Goal: Transaction & Acquisition: Purchase product/service

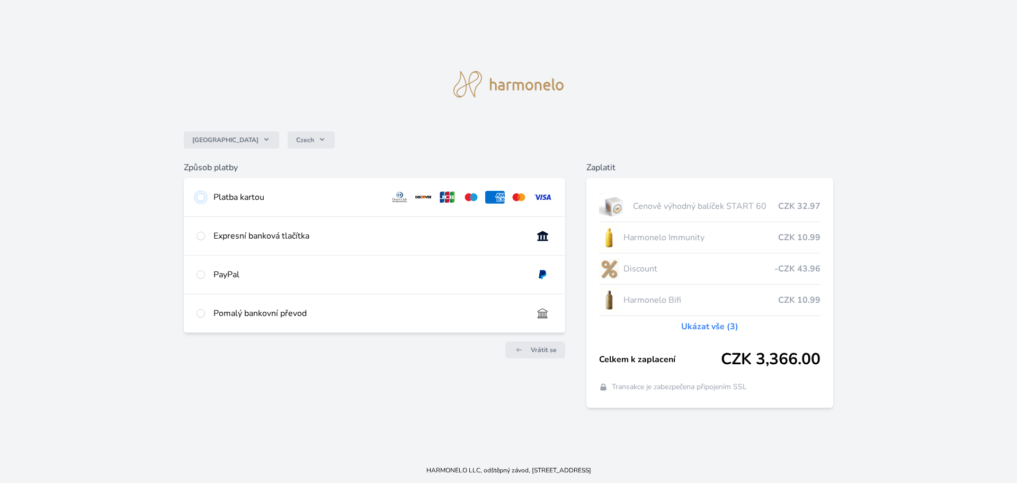
click at [201, 197] on input "radio" at bounding box center [201, 197] width 8 height 8
radio input "true"
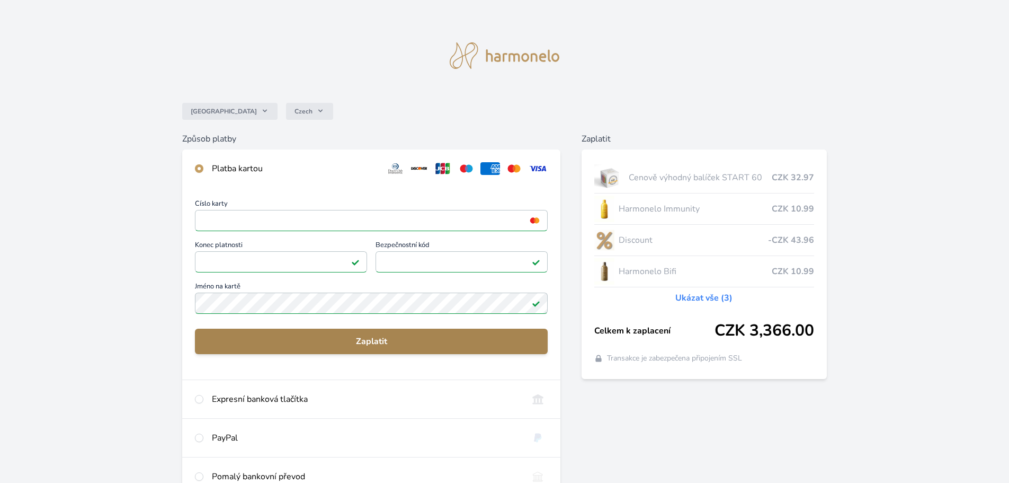
click at [295, 339] on span "Zaplatit" at bounding box center [371, 341] width 336 height 13
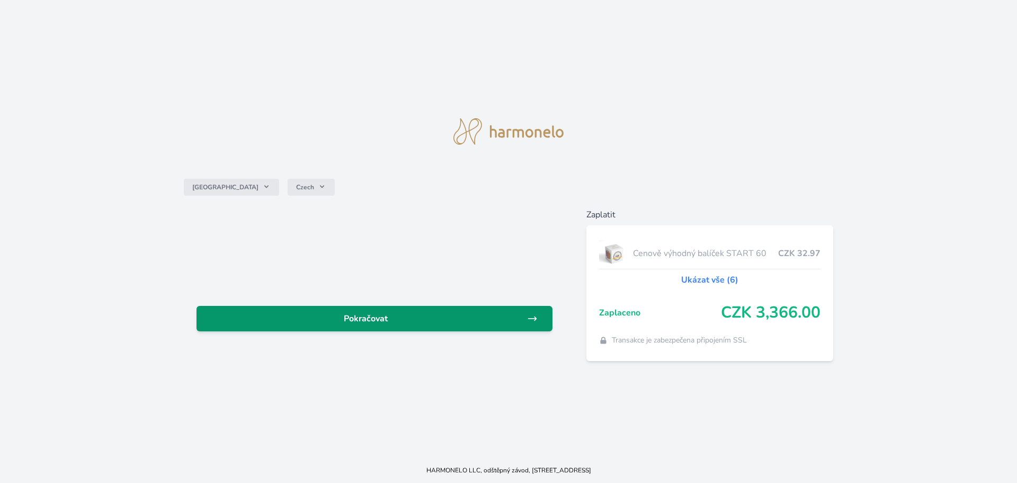
click at [338, 310] on link "Pokračovat" at bounding box center [375, 318] width 356 height 25
